Goal: Task Accomplishment & Management: Use online tool/utility

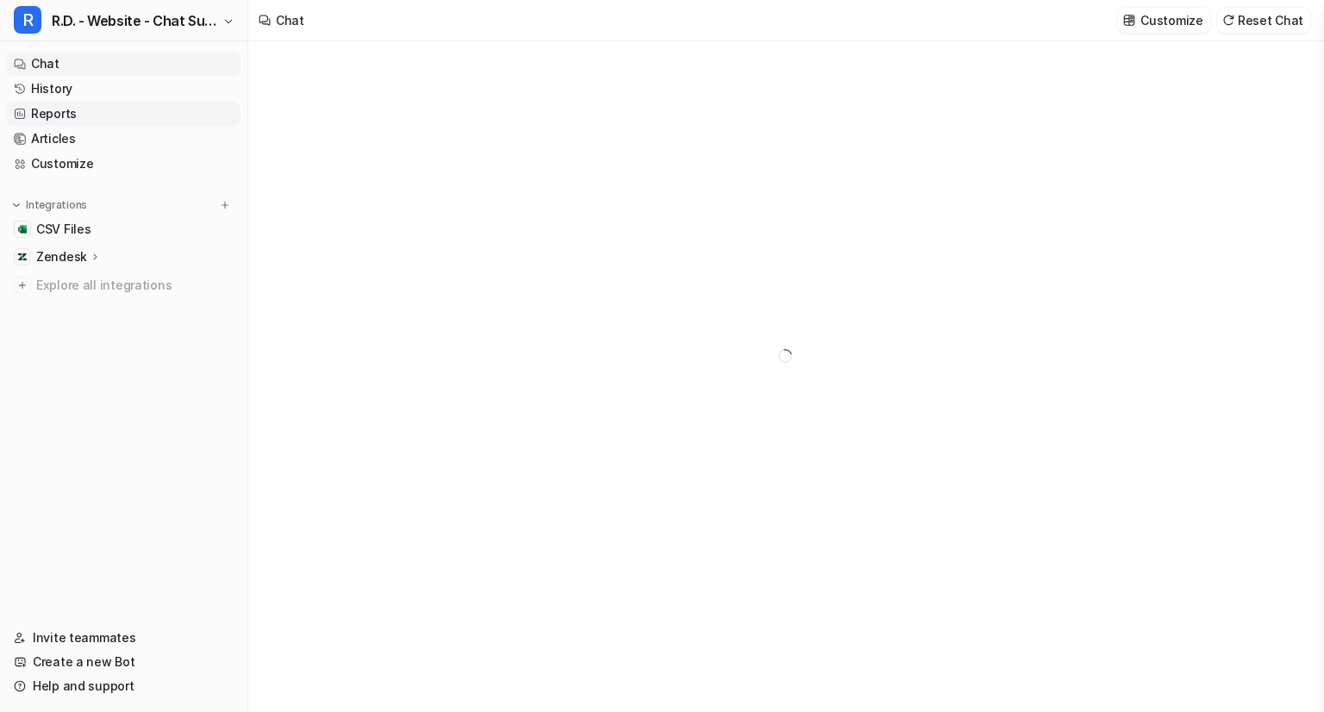
type textarea "**********"
click at [78, 160] on link "Customize" at bounding box center [124, 164] width 234 height 24
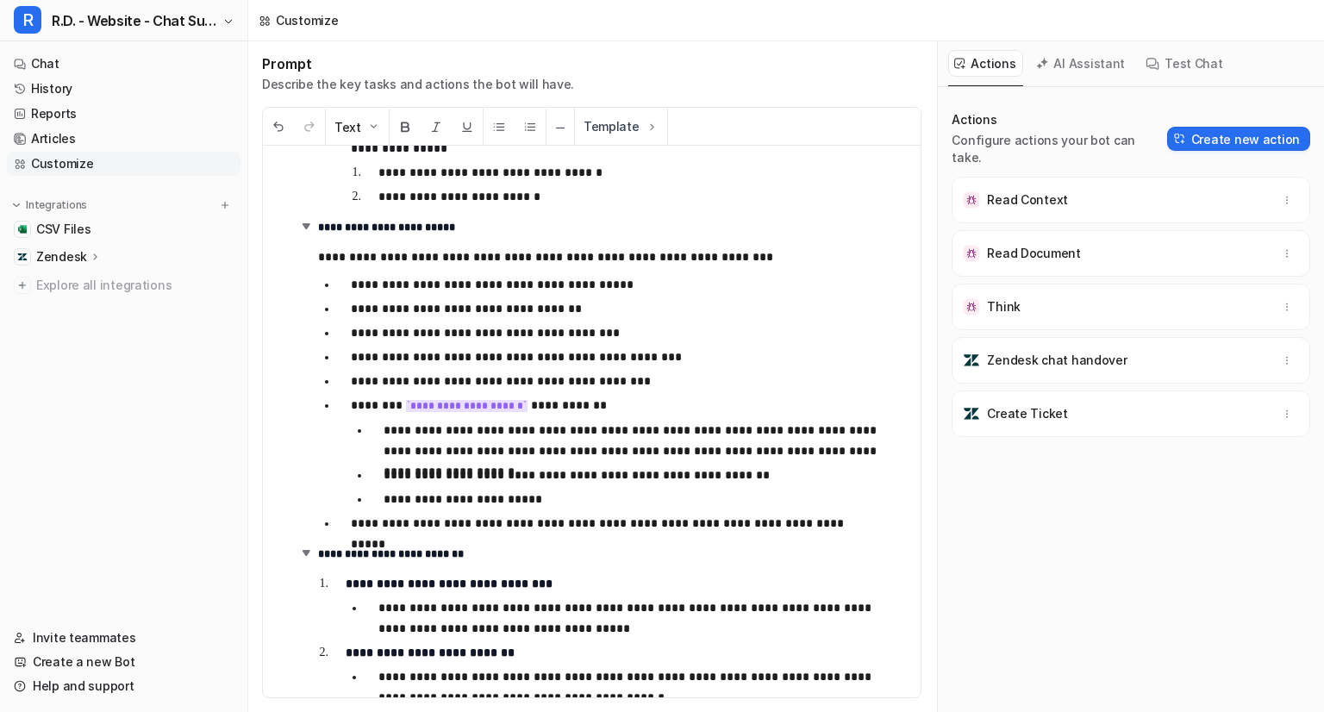
scroll to position [1466, 0]
